Goal: Find specific page/section: Find specific page/section

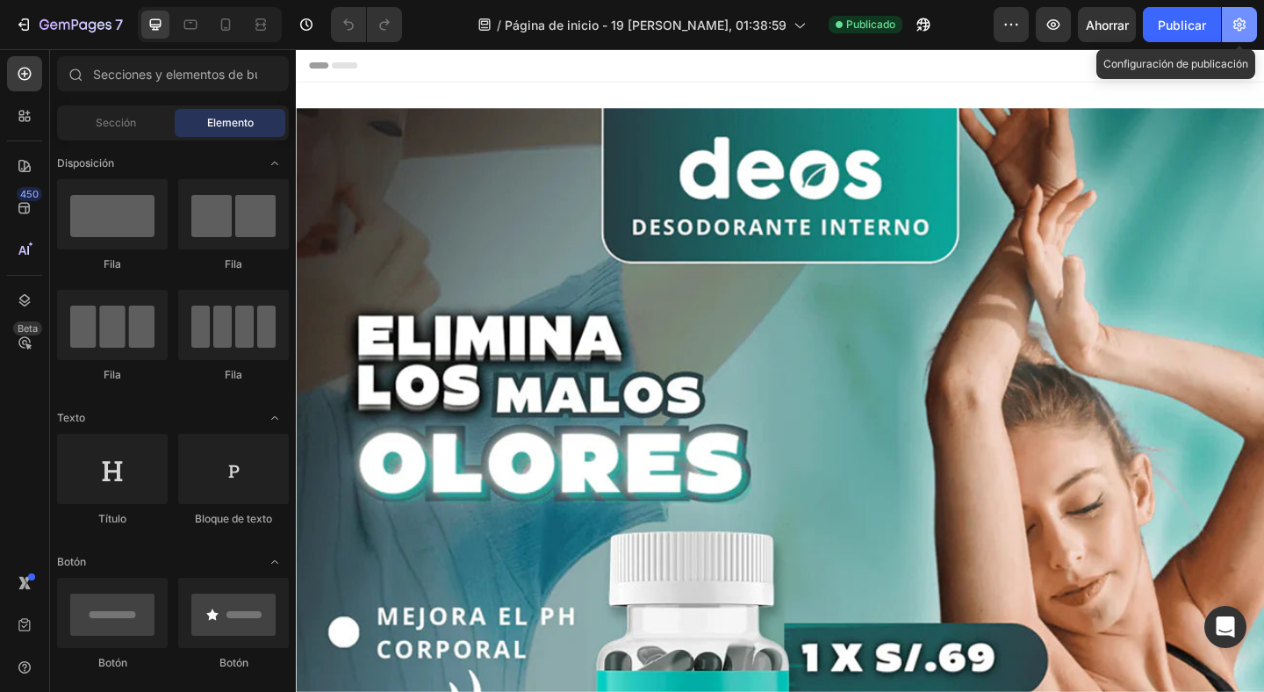
click at [1241, 32] on icon "button" at bounding box center [1239, 25] width 18 height 18
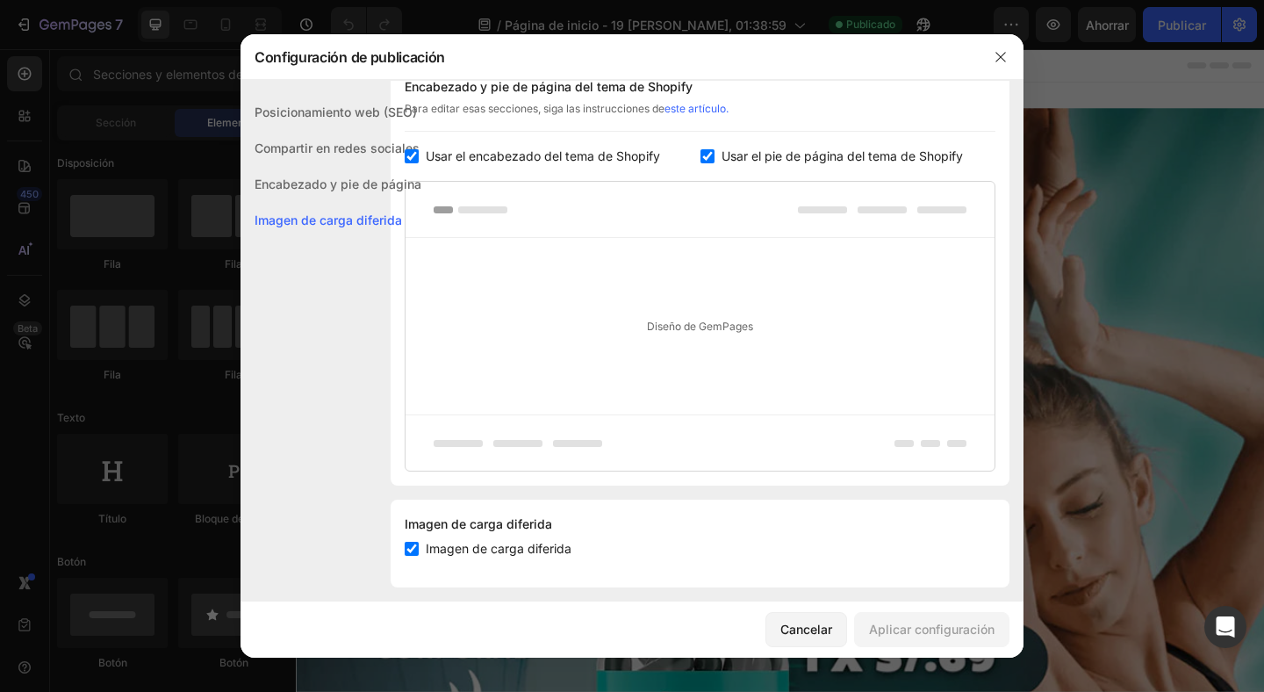
scroll to position [872, 0]
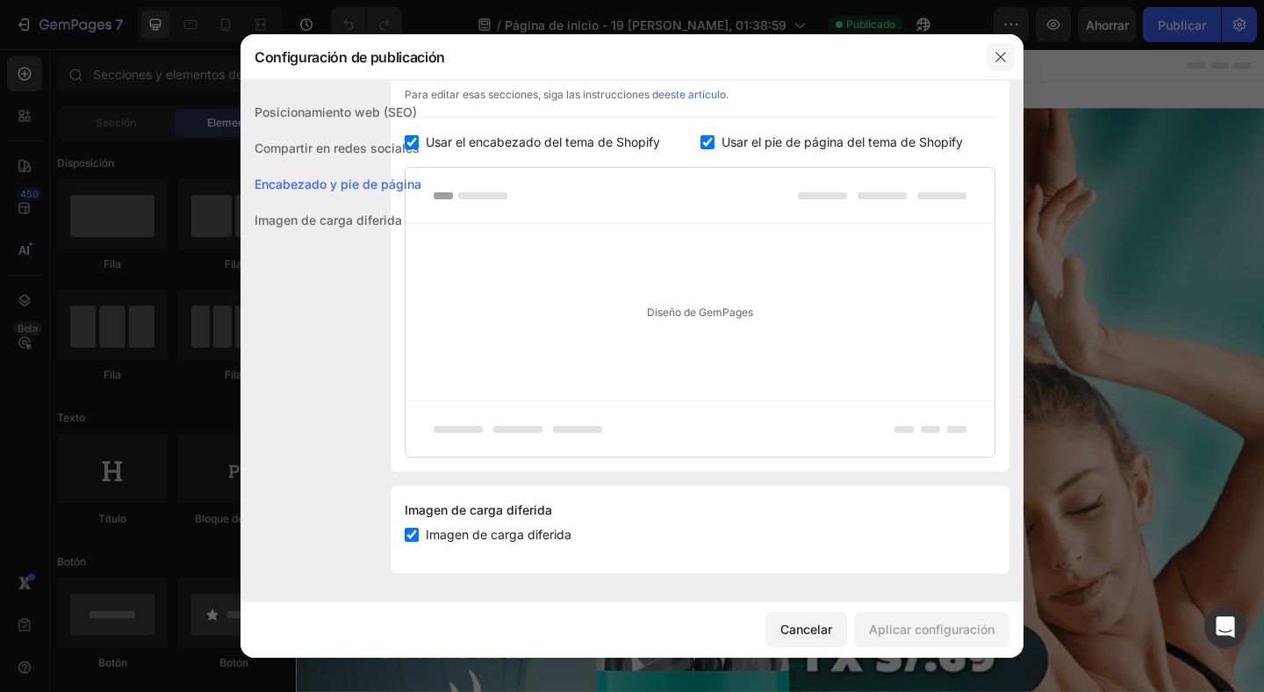
click at [995, 54] on icon "button" at bounding box center [1000, 57] width 14 height 14
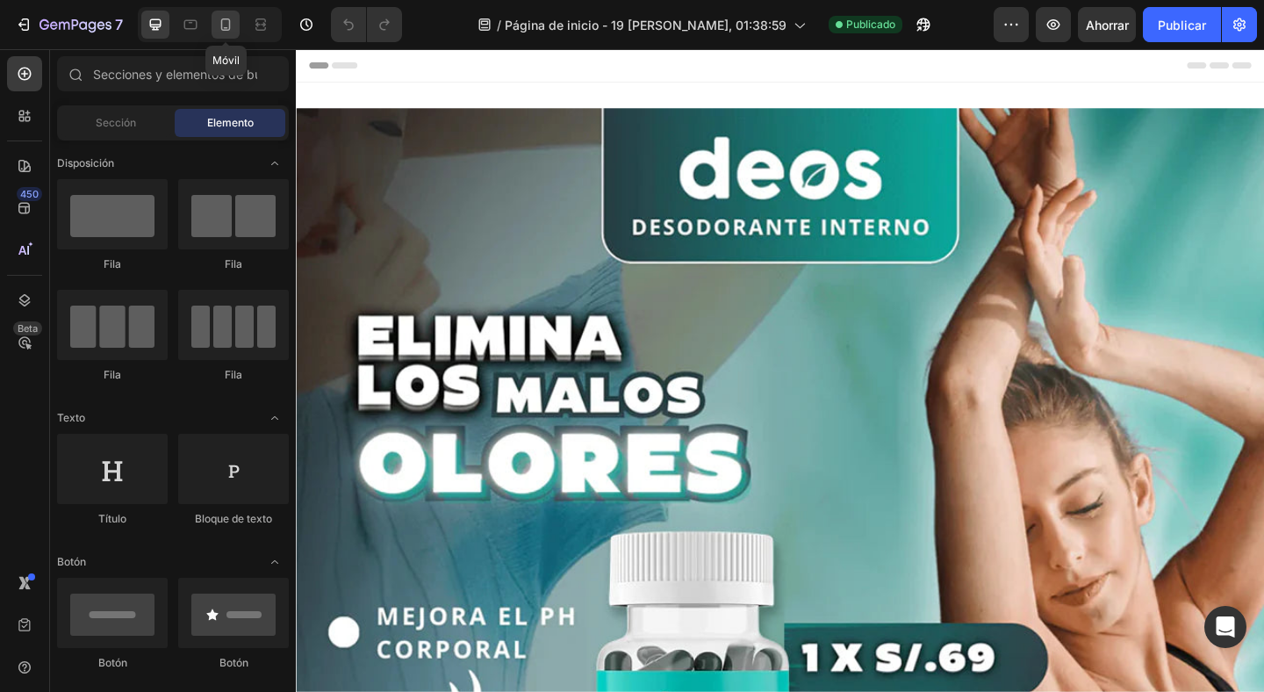
click at [227, 22] on icon at bounding box center [226, 25] width 18 height 18
